Goal: Transaction & Acquisition: Purchase product/service

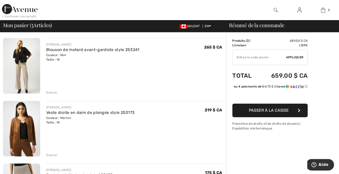
scroll to position [35, 0]
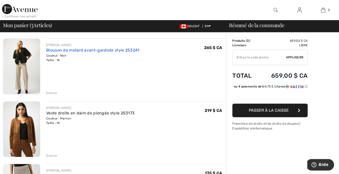
click at [85, 50] on link "Blouson de motard avant-gardiste style 253241" at bounding box center [93, 50] width 94 height 5
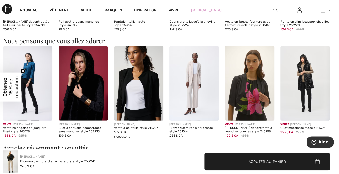
scroll to position [538, 0]
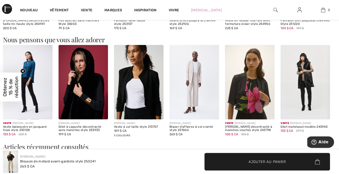
click at [193, 73] on img at bounding box center [195, 82] width 50 height 74
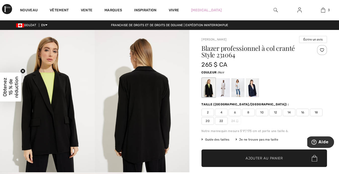
click at [223, 85] on div at bounding box center [223, 87] width 13 height 19
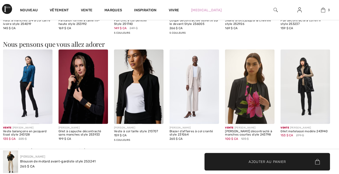
scroll to position [527, 0]
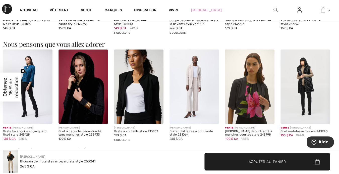
click at [155, 104] on img at bounding box center [139, 87] width 50 height 74
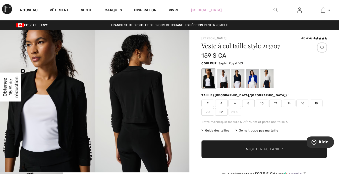
click at [253, 76] on div at bounding box center [252, 78] width 13 height 19
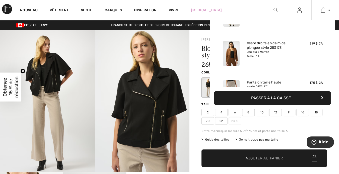
scroll to position [31, 0]
drag, startPoint x: 329, startPoint y: 57, endPoint x: 329, endPoint y: 63, distance: 6.0
click at [329, 63] on div "Added to Bag [PERSON_NAME] Edgy Biker Jacket Style 253241 CA$ 265 Color: Black …" at bounding box center [272, 55] width 117 height 63
